Goal: Register for event/course

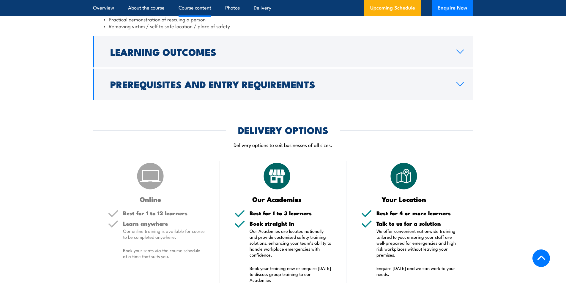
scroll to position [743, 0]
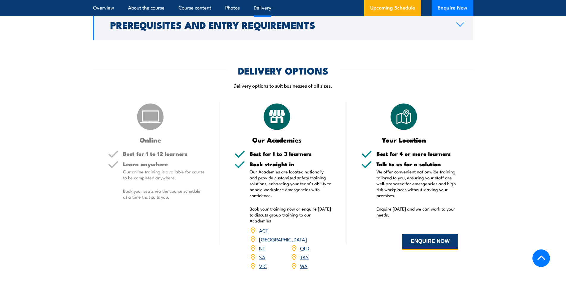
click at [435, 234] on button "ENQUIRE NOW" at bounding box center [430, 242] width 56 height 16
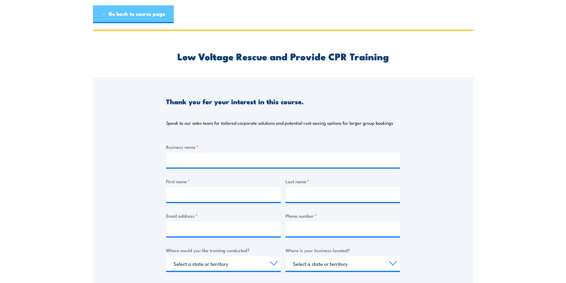
click at [129, 17] on link "← Go back to course page" at bounding box center [133, 14] width 81 height 18
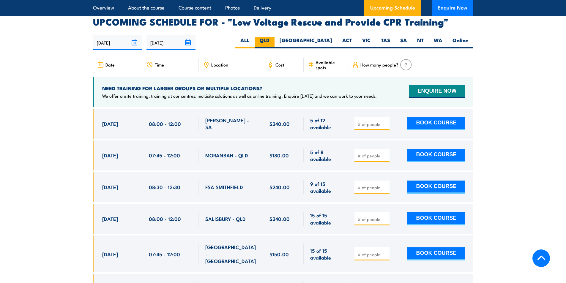
click at [275, 37] on label "QLD" at bounding box center [265, 43] width 20 height 12
click at [273, 37] on input "QLD" at bounding box center [272, 39] width 4 height 4
radio input "true"
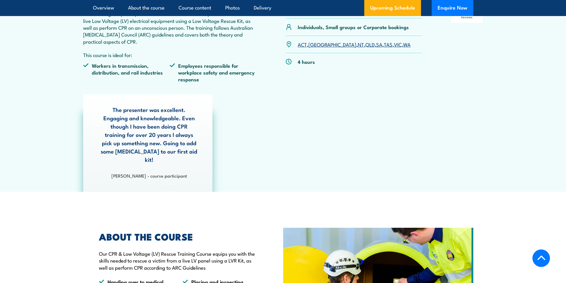
scroll to position [119, 0]
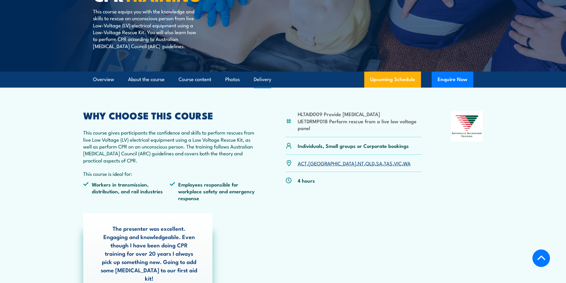
click at [266, 84] on link "Delivery" at bounding box center [263, 80] width 18 height 16
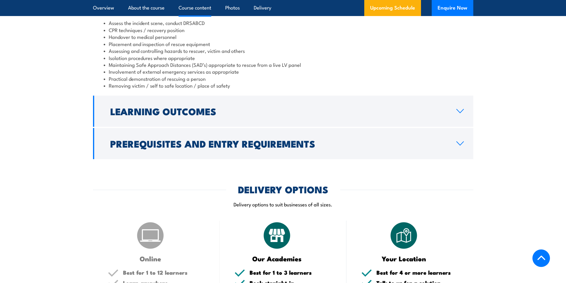
scroll to position [684, 0]
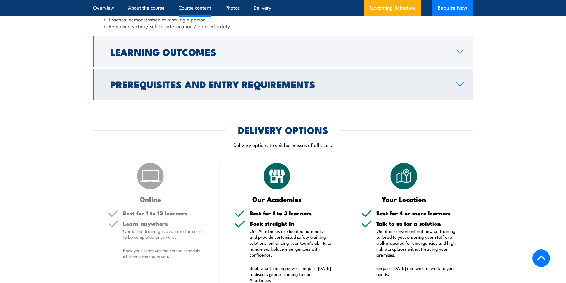
click at [291, 80] on h2 "Prerequisites and Entry Requirements" at bounding box center [278, 84] width 337 height 8
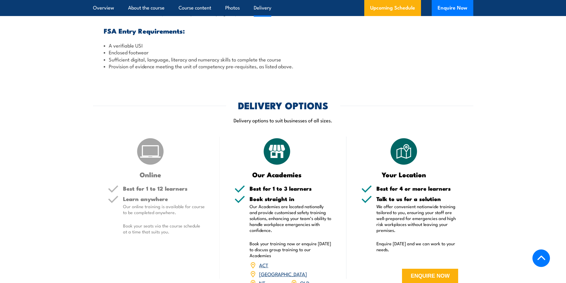
scroll to position [832, 0]
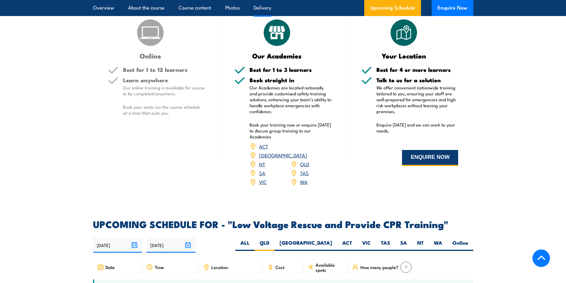
click at [426, 150] on button "ENQUIRE NOW" at bounding box center [430, 158] width 56 height 16
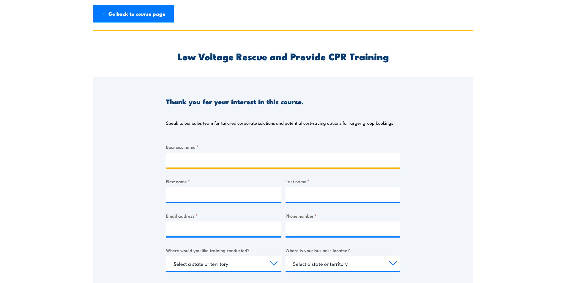
click at [192, 158] on input "Business name *" at bounding box center [283, 160] width 234 height 15
type input "Appselec"
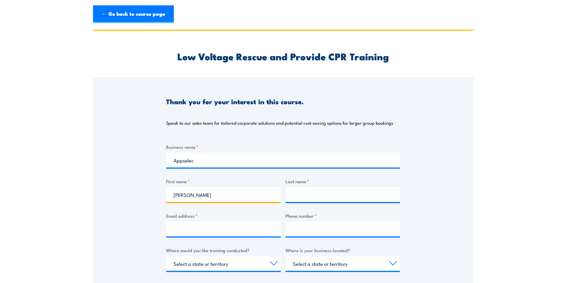
type input "[PERSON_NAME]"
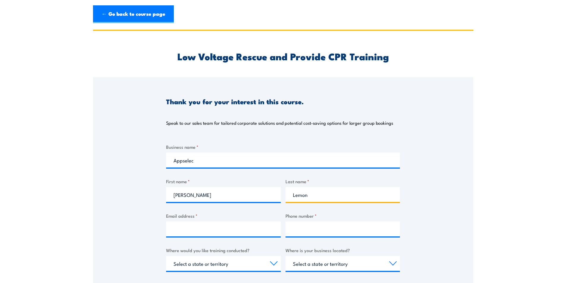
type input "Lemon"
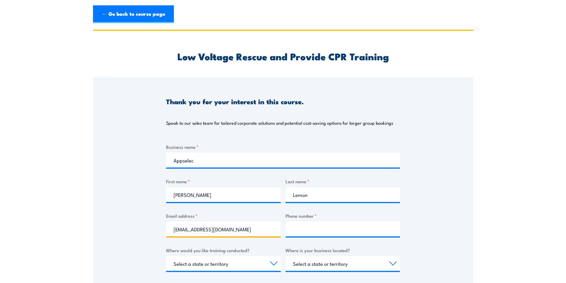
type input "craigl@appselec.com.au"
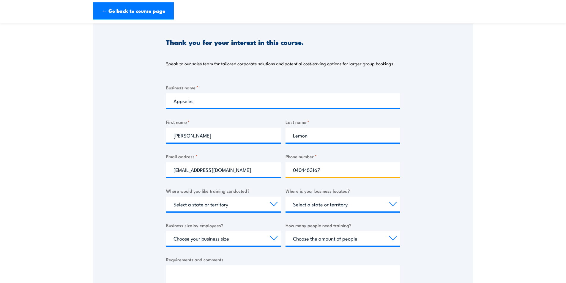
scroll to position [119, 0]
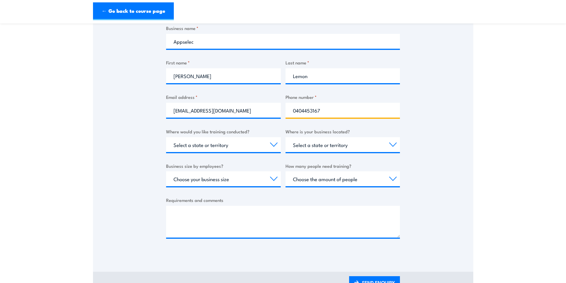
type input "0404453167"
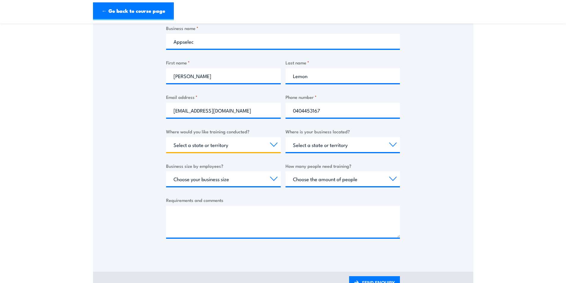
click at [270, 144] on select "Select a state or territory Nationally - multiple locations QLD NSW VIC SA ACT …" at bounding box center [223, 144] width 115 height 15
select select "QLD"
click at [166, 137] on select "Select a state or territory Nationally - multiple locations QLD NSW VIC SA ACT …" at bounding box center [223, 144] width 115 height 15
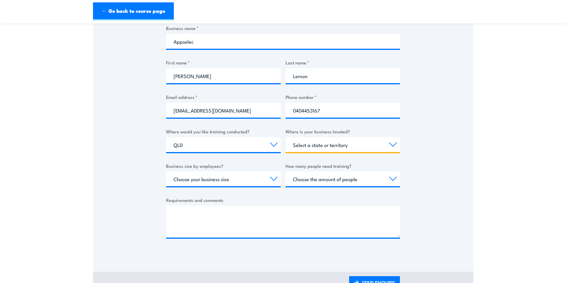
click at [322, 148] on select "Select a state or territory QLD NSW VIC SA ACT WA TAS NT" at bounding box center [343, 144] width 115 height 15
select select "QLD"
click at [286, 137] on select "Select a state or territory QLD NSW VIC SA ACT WA TAS NT" at bounding box center [343, 144] width 115 height 15
click at [273, 178] on select "Choose your business size 1 to 19 20 to 199 200+" at bounding box center [223, 179] width 115 height 15
select select "1 to 19"
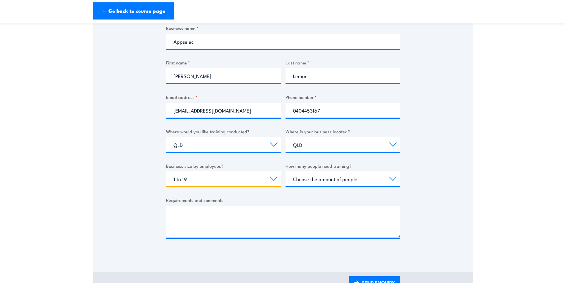
click at [166, 172] on select "Choose your business size 1 to 19 20 to 199 200+" at bounding box center [223, 179] width 115 height 15
click at [387, 180] on select "Choose the amount of people 1 to 4 5 to 19 20+" at bounding box center [343, 179] width 115 height 15
select select "5 to 19"
click at [286, 172] on select "Choose the amount of people 1 to 4 5 to 19 20+" at bounding box center [343, 179] width 115 height 15
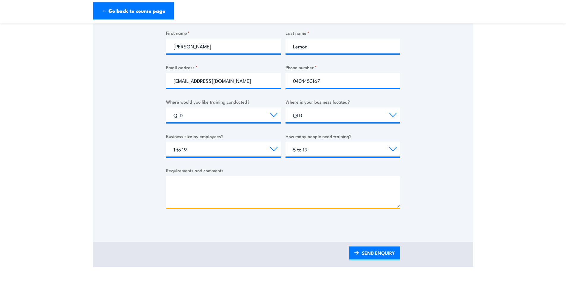
click at [226, 206] on textarea "Requirements and comments" at bounding box center [283, 192] width 234 height 32
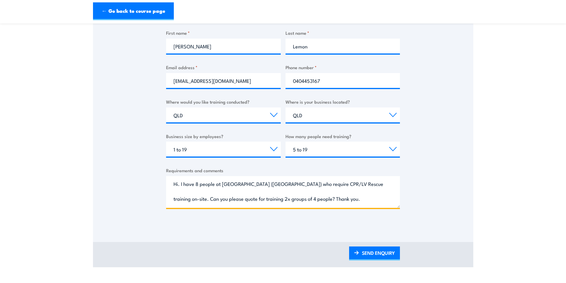
click at [222, 185] on textarea "Hi. I have 8 people at Queens Wharf (Brisbane CBD) who require CPR/LV Rescue tr…" at bounding box center [283, 192] width 234 height 32
click at [293, 183] on textarea "Hi. I have 8 people at a Queens Wharf (Brisbane CBD) who require CPR/LV Rescue …" at bounding box center [283, 192] width 234 height 32
click at [190, 200] on textarea "Hi. I have 8 people at a Queens Wharf (Brisbane CBD) construction site who requ…" at bounding box center [283, 192] width 234 height 32
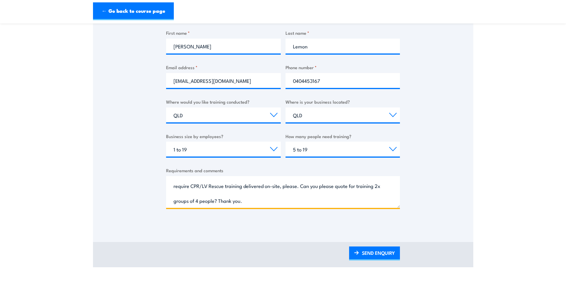
scroll to position [208, 0]
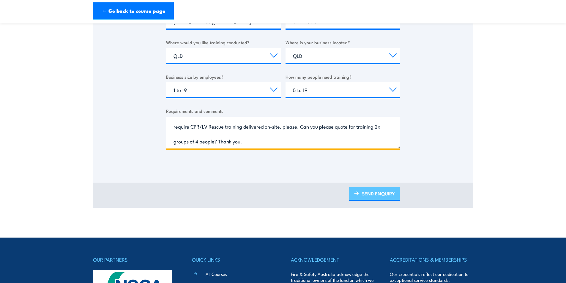
type textarea "Hi. I have 8 people at a Queens Wharf (Brisbane CBD) construction site who requ…"
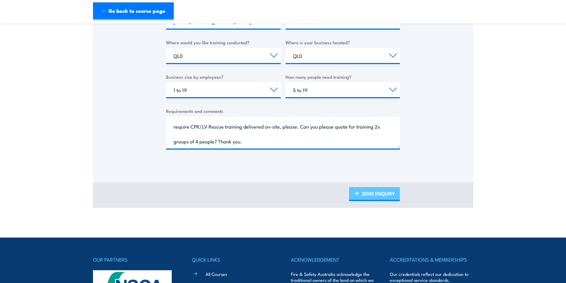
click at [381, 192] on link "SEND ENQUIRY" at bounding box center [374, 194] width 51 height 14
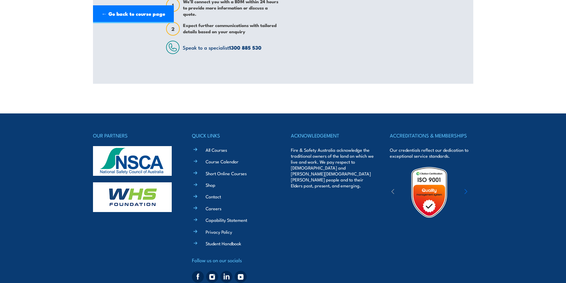
scroll to position [0, 0]
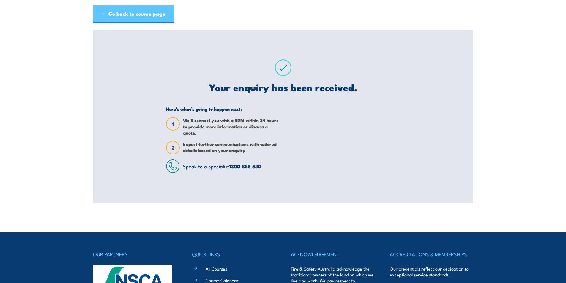
click at [158, 16] on link "← Go back to course page" at bounding box center [133, 14] width 81 height 18
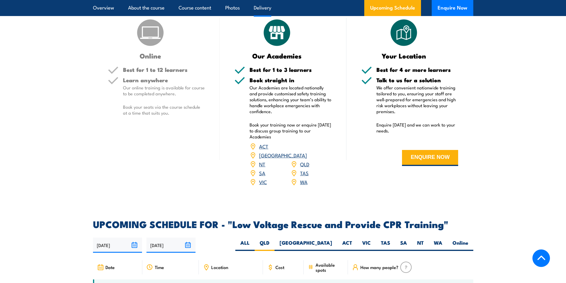
scroll to position [764, 0]
